Goal: Information Seeking & Learning: Learn about a topic

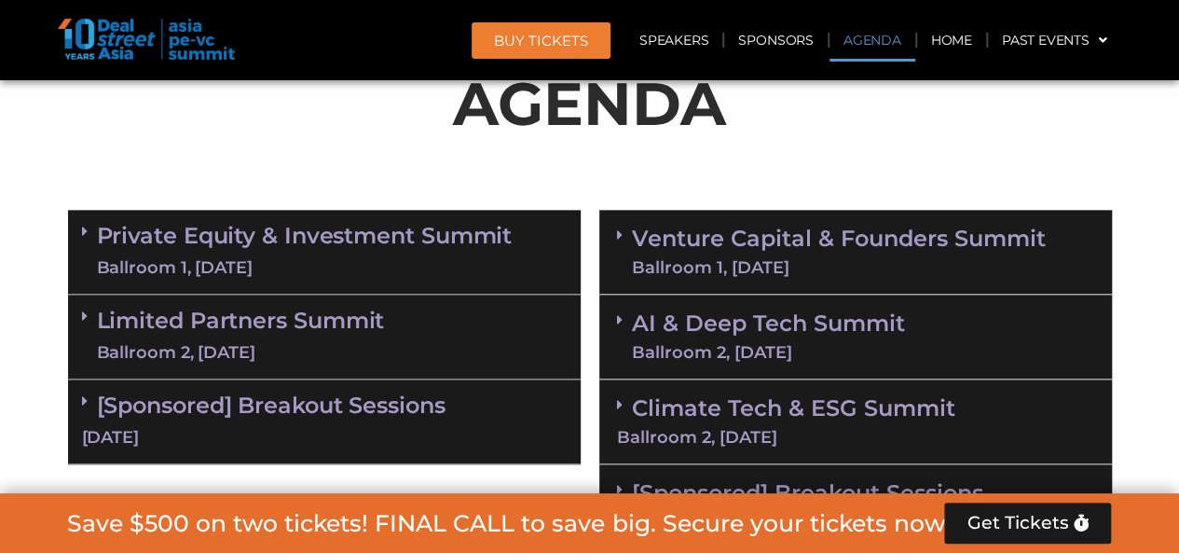
scroll to position [1026, 0]
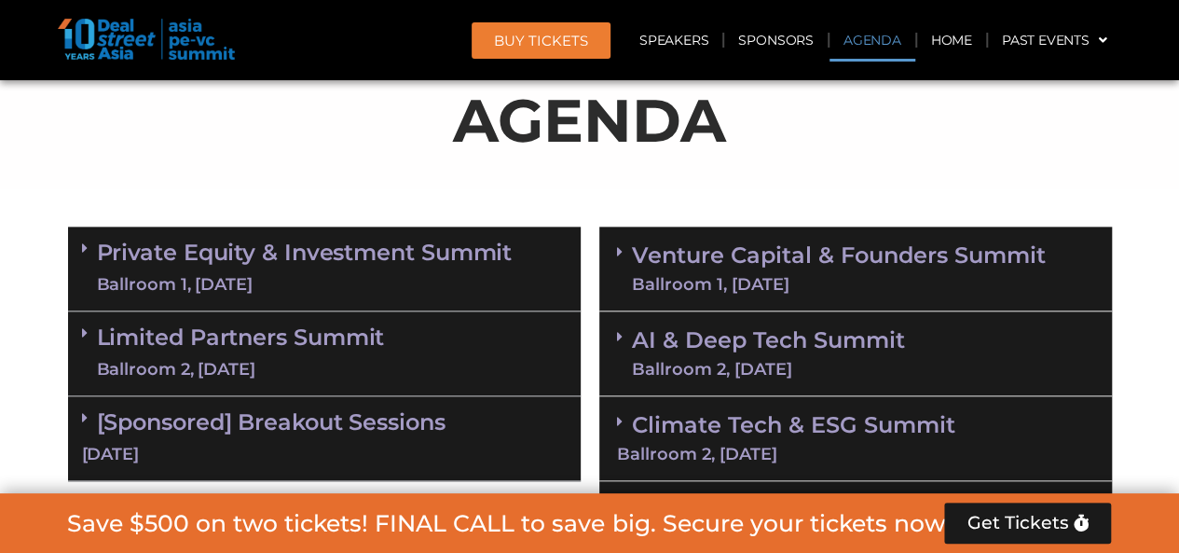
click at [452, 278] on div "Ballroom 1, [DATE]" at bounding box center [305, 284] width 416 height 23
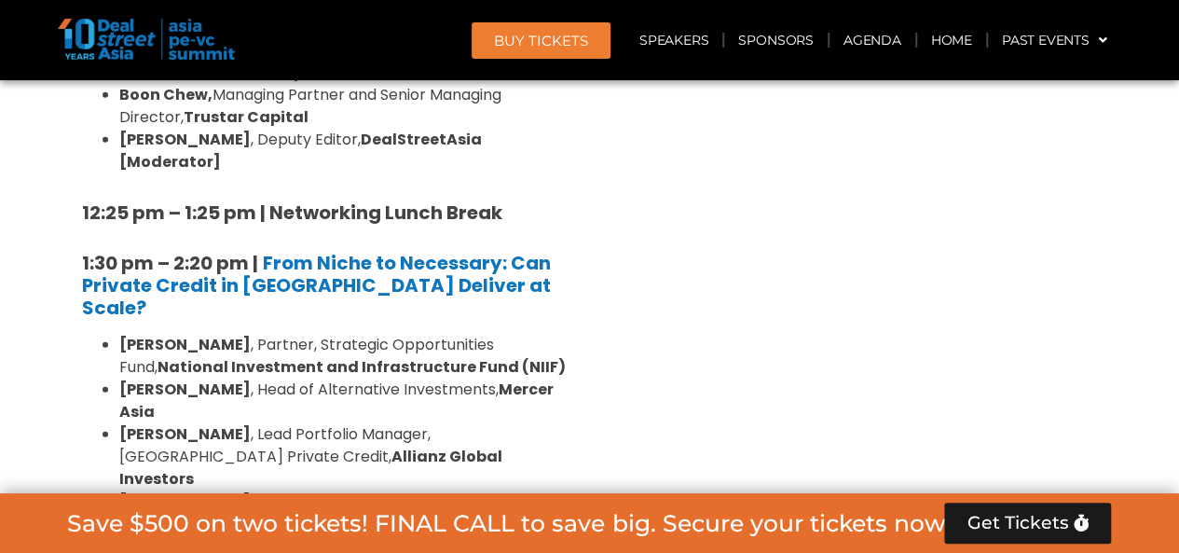
scroll to position [2424, 0]
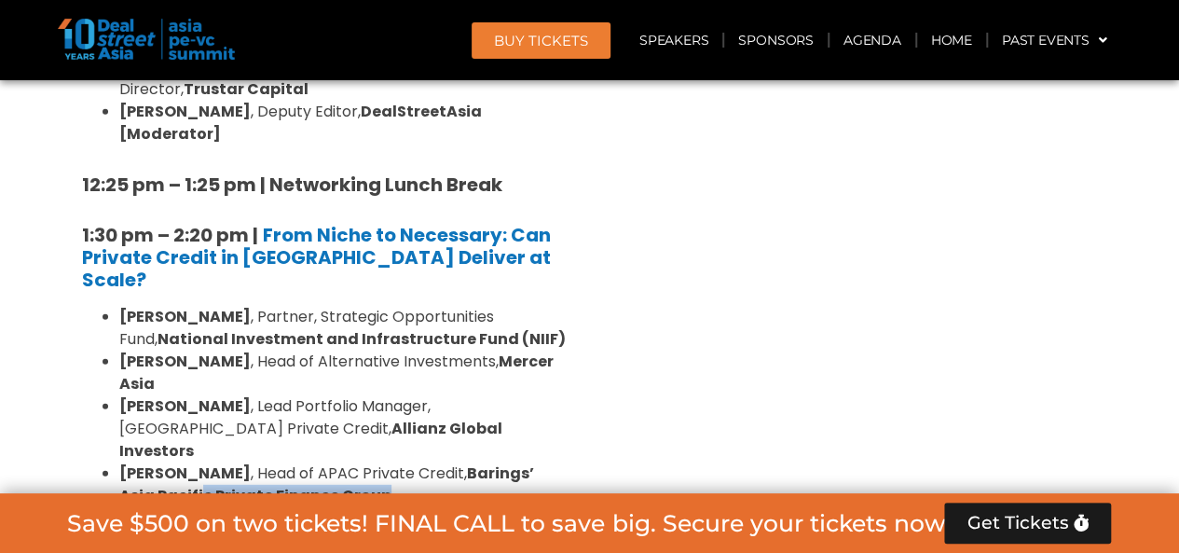
drag, startPoint x: 379, startPoint y: 301, endPoint x: 161, endPoint y: 290, distance: 217.5
click at [161, 462] on li "[PERSON_NAME] , Head of APAC Private Credit, Barings’ Asia Pacific Private Fina…" at bounding box center [343, 484] width 448 height 45
click at [231, 530] on li "[PERSON_NAME] , Deputy Editor ([GEOGRAPHIC_DATA]), DealStreetAsia [Moderator]" at bounding box center [343, 552] width 448 height 45
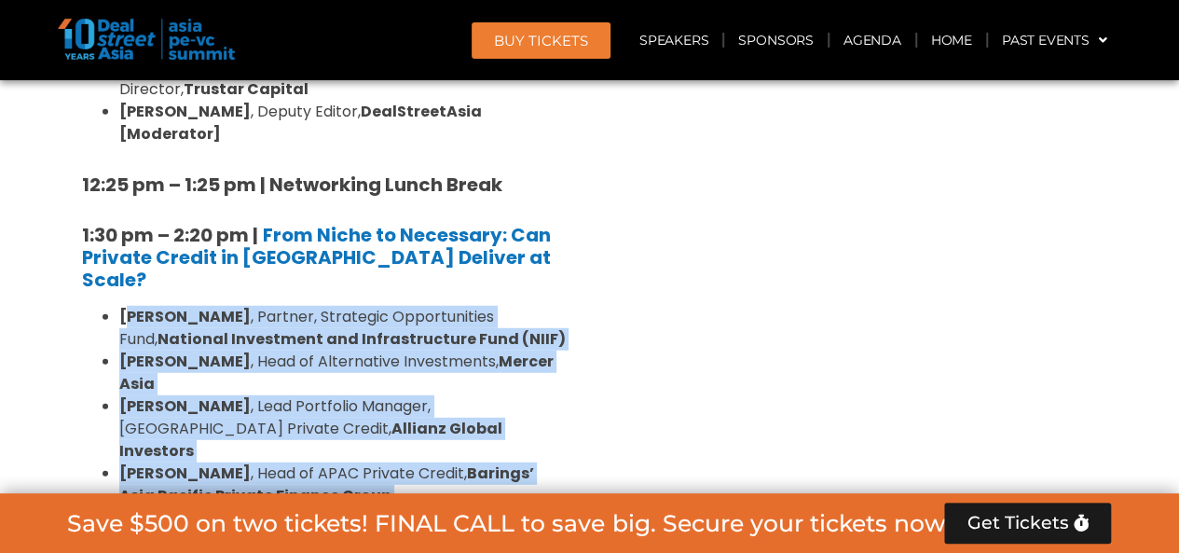
drag, startPoint x: 231, startPoint y: 355, endPoint x: 125, endPoint y: 164, distance: 218.7
click at [125, 306] on ul "[PERSON_NAME] , Partner, Strategic Opportunities Fund, National Investment and …" at bounding box center [324, 440] width 485 height 269
drag, startPoint x: 118, startPoint y: 167, endPoint x: 271, endPoint y: 368, distance: 252.9
click at [271, 368] on ul "[PERSON_NAME] , Partner, Strategic Opportunities Fund, National Investment and …" at bounding box center [324, 440] width 485 height 269
click at [271, 530] on li "[PERSON_NAME] , Deputy Editor ([GEOGRAPHIC_DATA]), DealStreetAsia [Moderator]" at bounding box center [343, 552] width 448 height 45
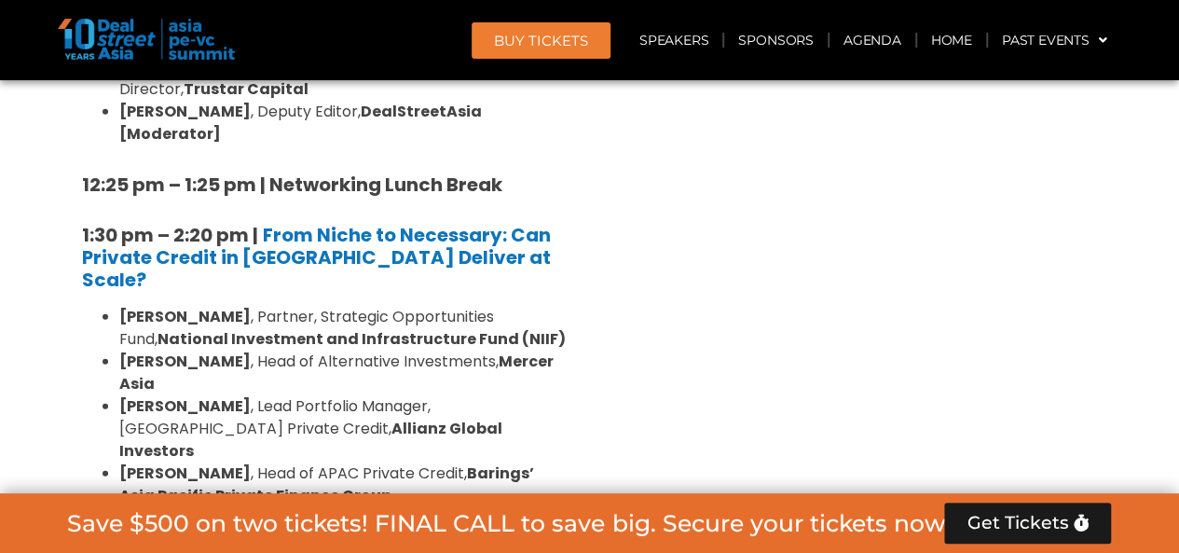
scroll to position [2331, 0]
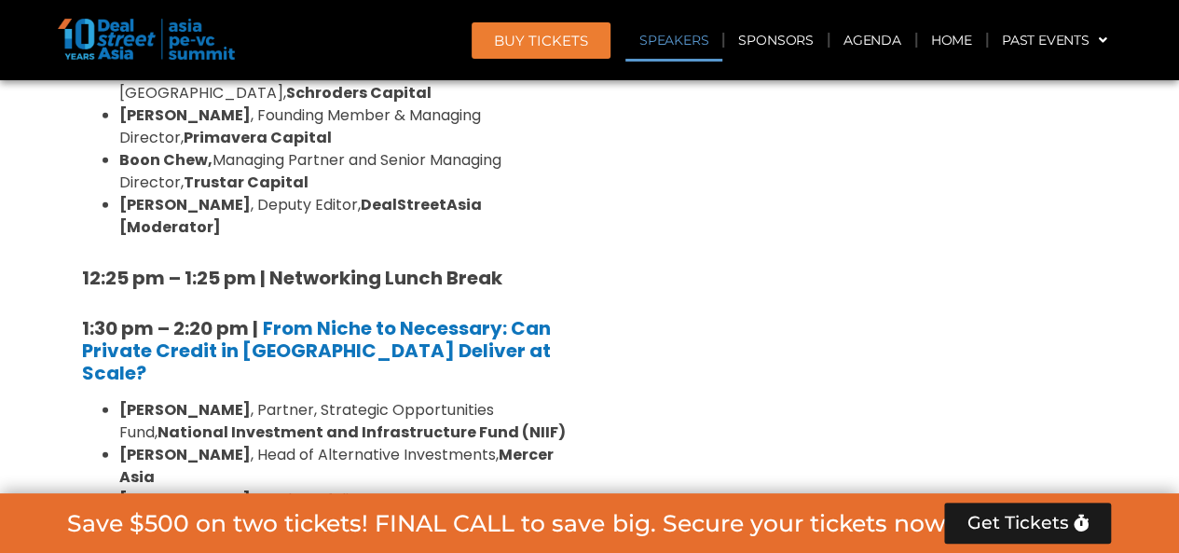
drag, startPoint x: 248, startPoint y: 438, endPoint x: 327, endPoint y: 434, distance: 79.3
